Goal: Task Accomplishment & Management: Manage account settings

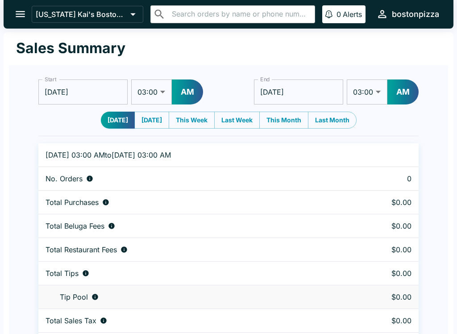
select select "03:00"
click at [19, 14] on icon "open drawer" at bounding box center [20, 14] width 9 height 6
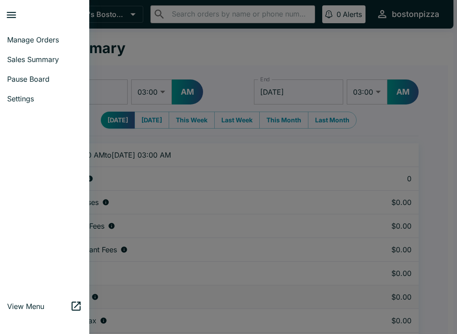
click at [52, 41] on span "Manage Orders" at bounding box center [44, 39] width 75 height 9
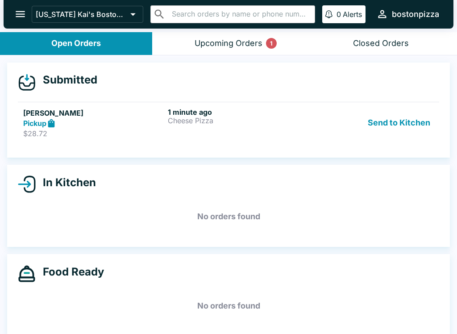
click at [238, 119] on p "Cheese Pizza" at bounding box center [238, 121] width 141 height 8
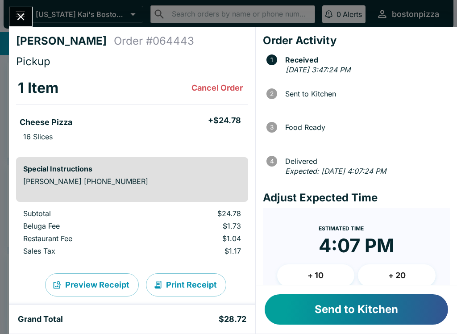
click at [28, 14] on button "Close" at bounding box center [20, 16] width 23 height 19
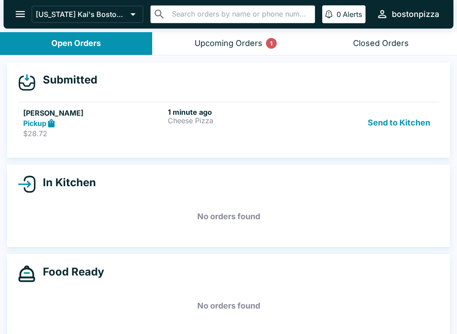
click at [386, 122] on button "Send to Kitchen" at bounding box center [399, 123] width 70 height 31
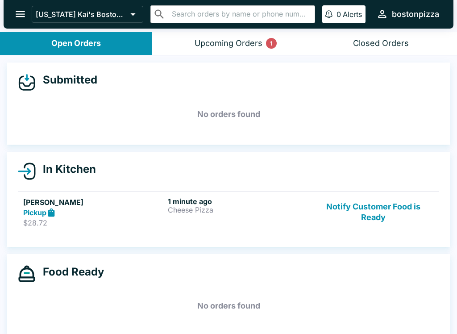
click at [112, 208] on div "Pickup" at bounding box center [93, 213] width 141 height 10
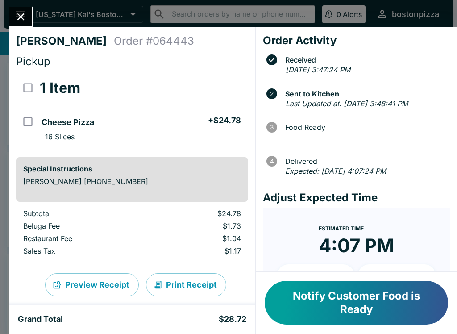
click at [19, 17] on icon "Close" at bounding box center [21, 17] width 12 height 12
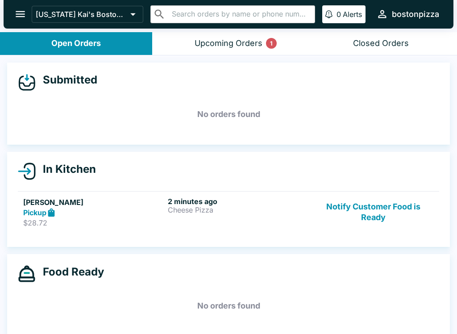
click at [374, 212] on button "Notify Customer Food is Ready" at bounding box center [373, 212] width 121 height 31
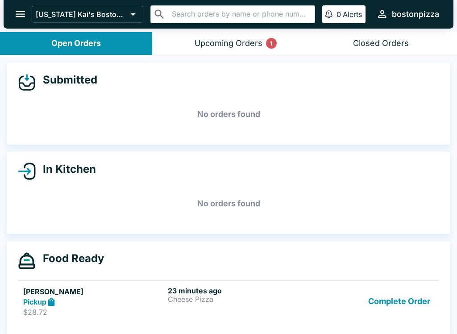
click at [421, 305] on button "Complete Order" at bounding box center [399, 301] width 69 height 31
click at [383, 309] on button "Complete Order" at bounding box center [399, 301] width 69 height 31
